Goal: Information Seeking & Learning: Learn about a topic

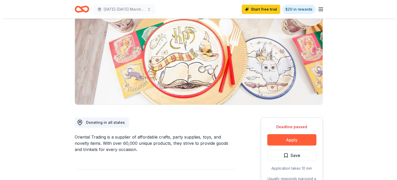
scroll to position [52, 0]
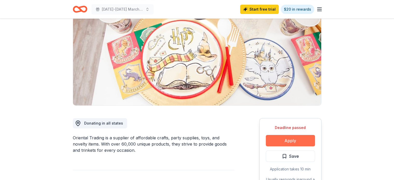
click at [274, 142] on button "Apply" at bounding box center [290, 140] width 49 height 11
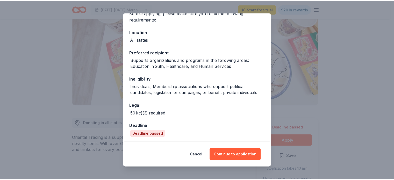
scroll to position [47, 0]
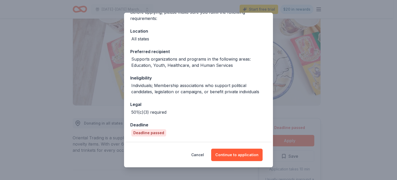
click at [348, 63] on div "Donor Program Requirements We've summarized the requirements for Oriental Tradi…" at bounding box center [198, 90] width 397 height 180
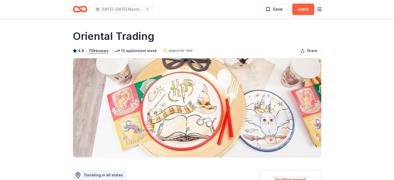
click at [78, 6] on icon "Home" at bounding box center [77, 8] width 8 height 5
click at [79, 8] on icon "Home" at bounding box center [82, 8] width 8 height 5
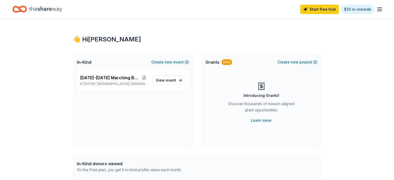
click at [78, 14] on div "Start free trial $20 in rewards" at bounding box center [196, 9] width 369 height 12
click at [376, 10] on icon "button" at bounding box center [379, 9] width 6 height 6
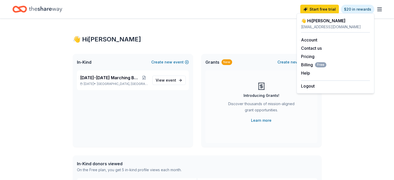
click at [26, 9] on icon "Home" at bounding box center [22, 8] width 8 height 5
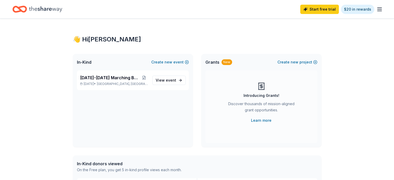
click at [376, 7] on icon "button" at bounding box center [379, 9] width 6 height 6
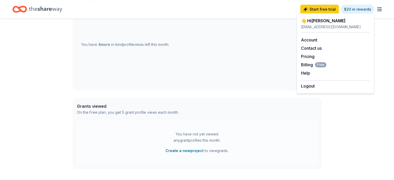
scroll to position [237, 0]
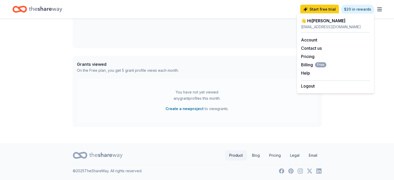
click at [230, 154] on link "Product" at bounding box center [236, 155] width 22 height 10
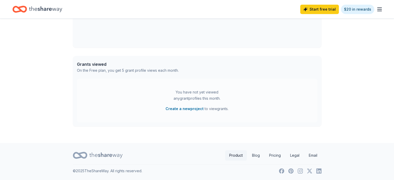
scroll to position [0, 0]
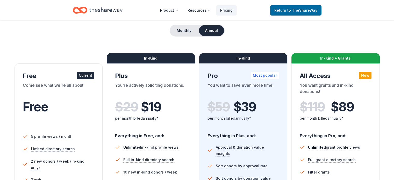
scroll to position [48, 0]
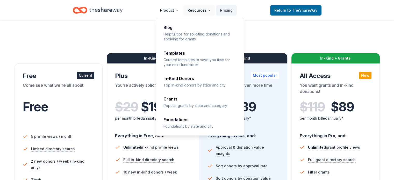
click at [203, 9] on button "Resources" at bounding box center [199, 10] width 32 height 10
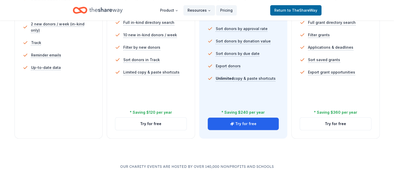
scroll to position [276, 0]
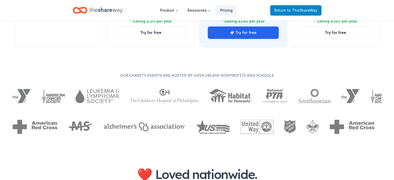
click at [306, 12] on span "to TheShareWay" at bounding box center [302, 10] width 30 height 4
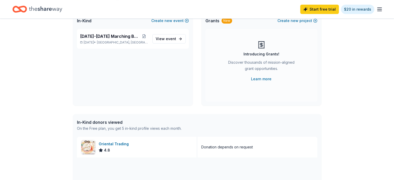
scroll to position [41, 0]
